Goal: Task Accomplishment & Management: Use online tool/utility

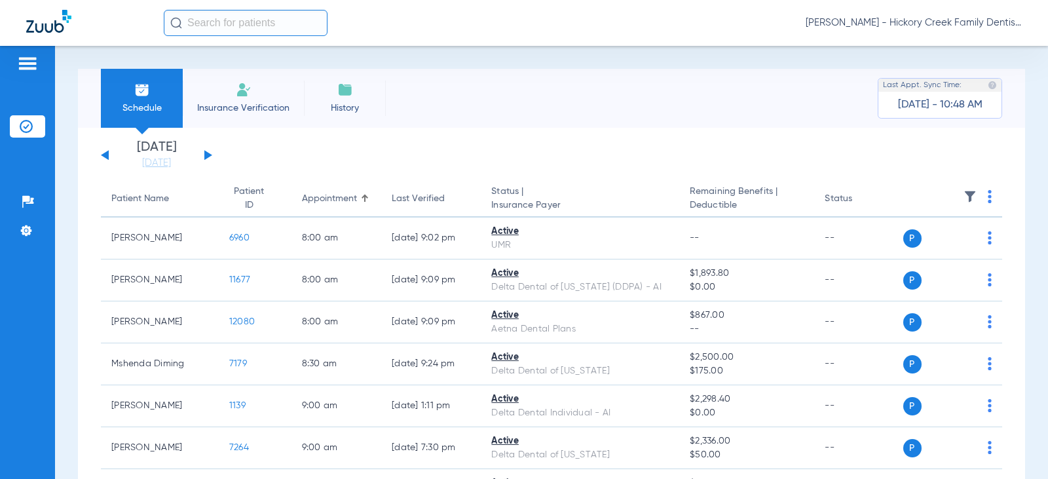
drag, startPoint x: 238, startPoint y: 110, endPoint x: 171, endPoint y: 105, distance: 67.0
click at [232, 110] on span "Insurance Verification" at bounding box center [244, 108] width 102 height 13
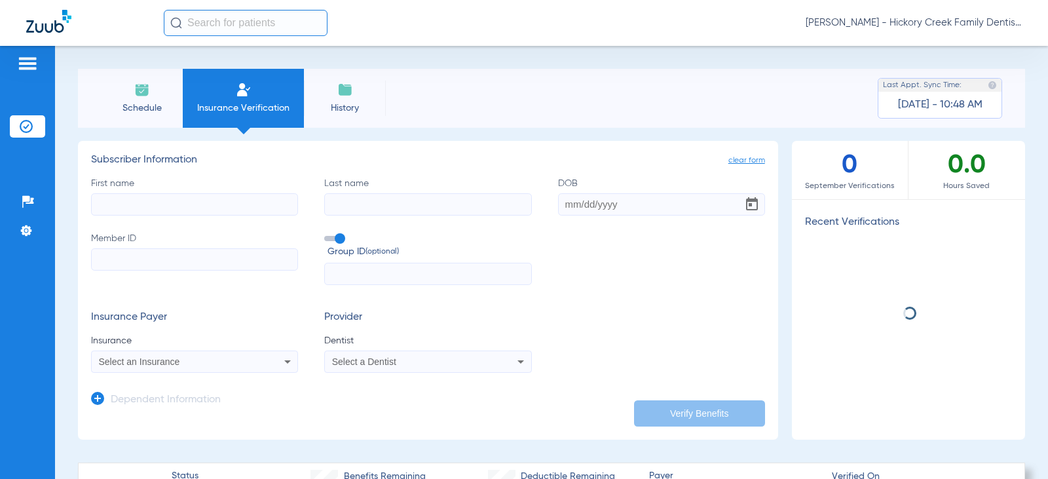
click at [158, 107] on span "Schedule" at bounding box center [142, 108] width 62 height 13
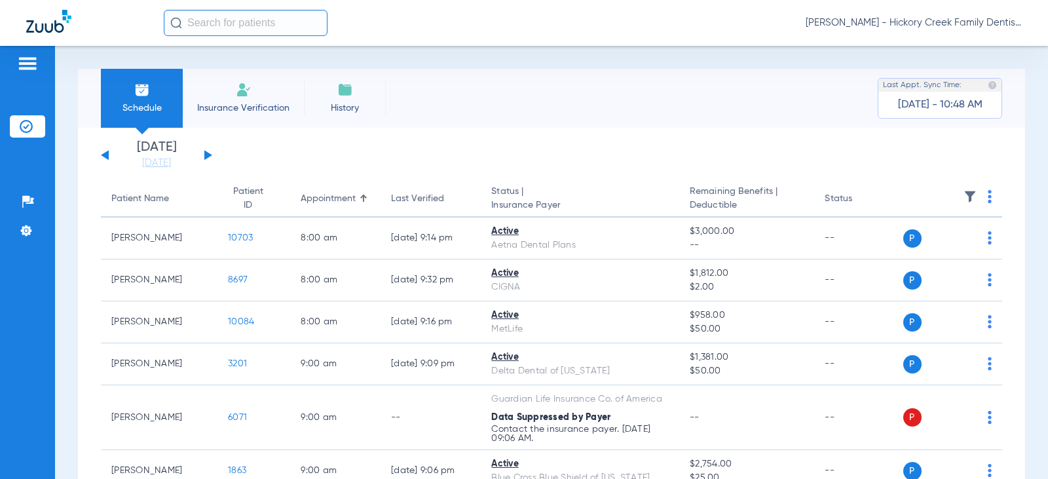
click at [209, 153] on button at bounding box center [208, 155] width 8 height 10
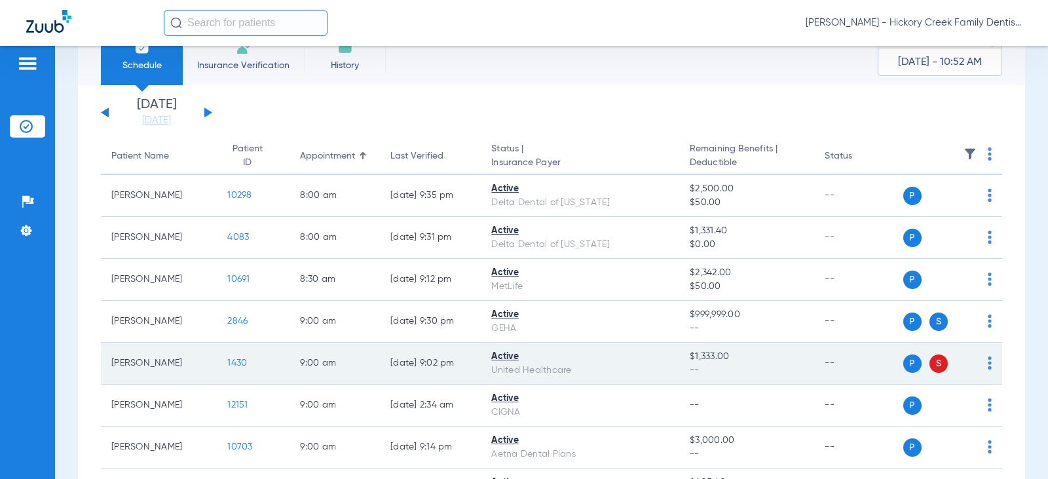
scroll to position [66, 0]
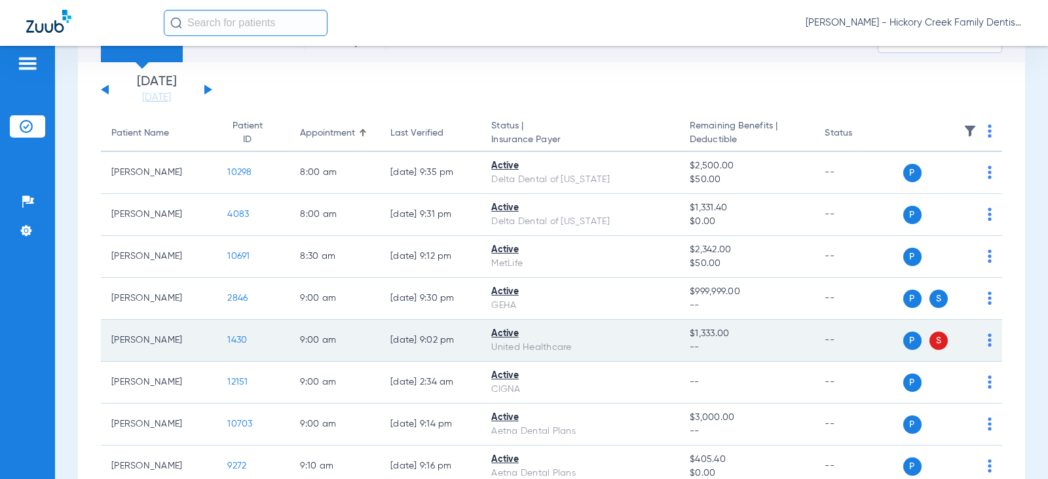
click at [816, 349] on td "--" at bounding box center [858, 341] width 88 height 42
click at [227, 341] on span "1430" at bounding box center [237, 339] width 20 height 9
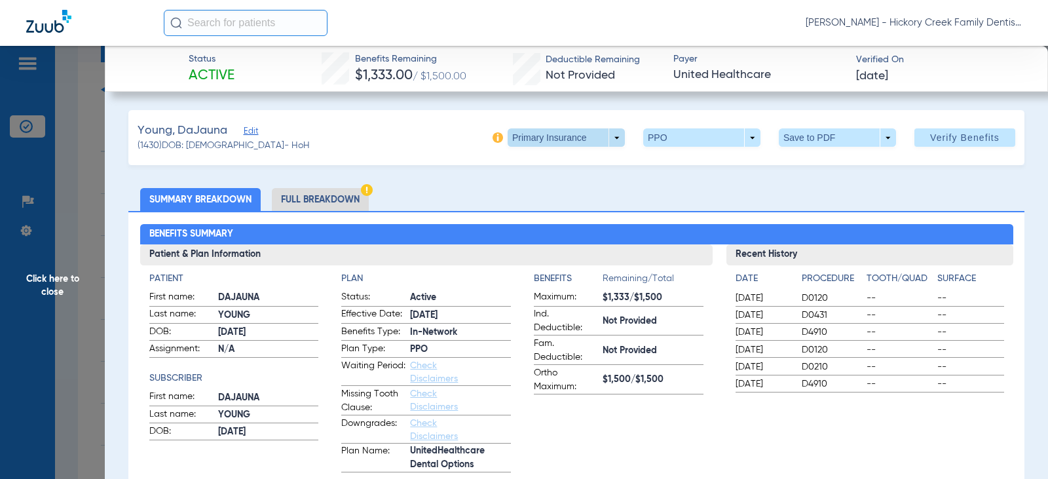
click at [603, 131] on span at bounding box center [566, 137] width 117 height 18
click at [577, 189] on span "Secondary Insurance" at bounding box center [552, 189] width 86 height 9
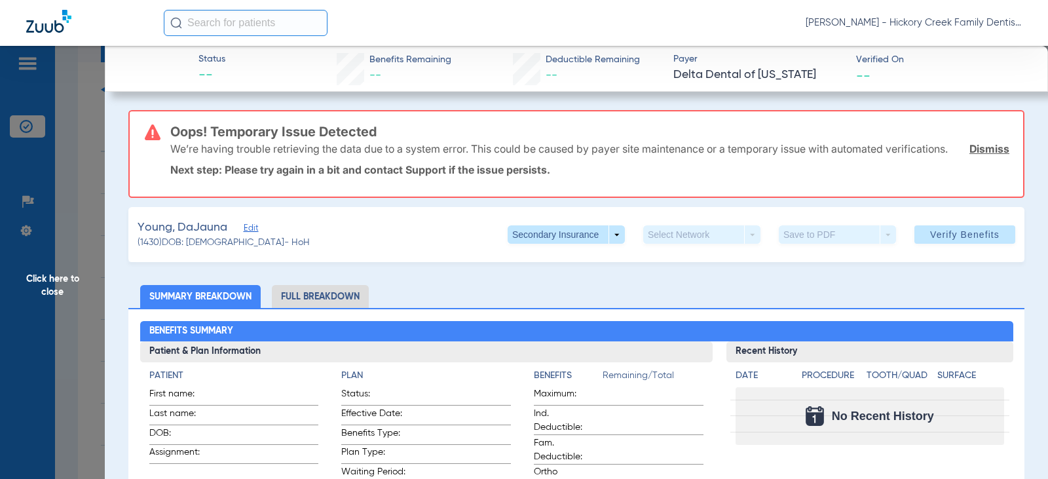
click at [79, 133] on span "Click here to close" at bounding box center [52, 285] width 105 height 479
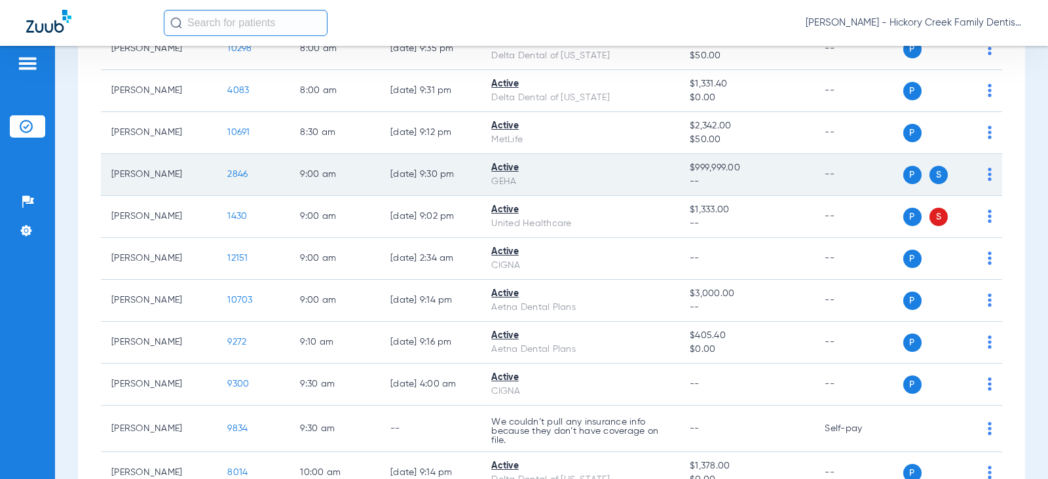
scroll to position [197, 0]
